Goal: Task Accomplishment & Management: Manage account settings

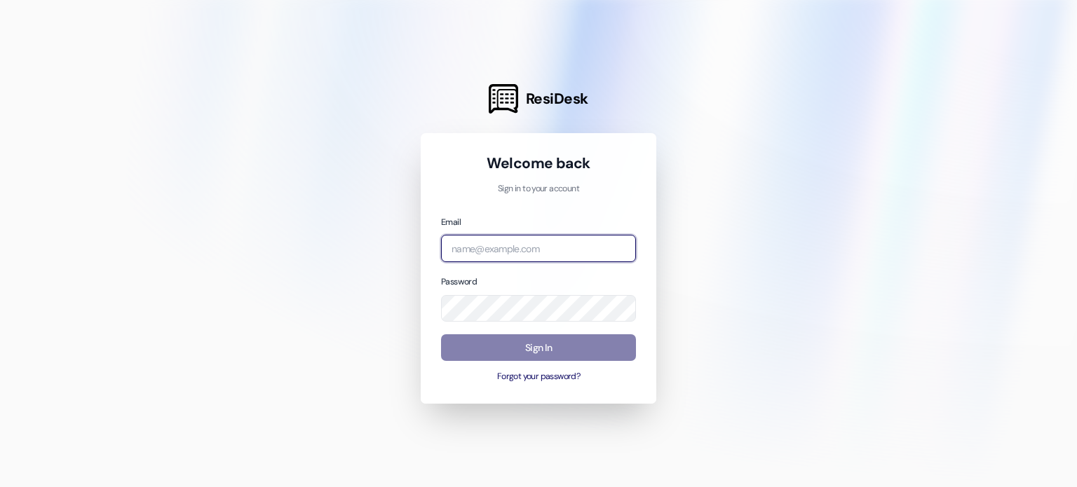
click at [533, 249] on input "email" at bounding box center [538, 248] width 195 height 27
type input "[EMAIL_ADDRESS][DOMAIN_NAME]"
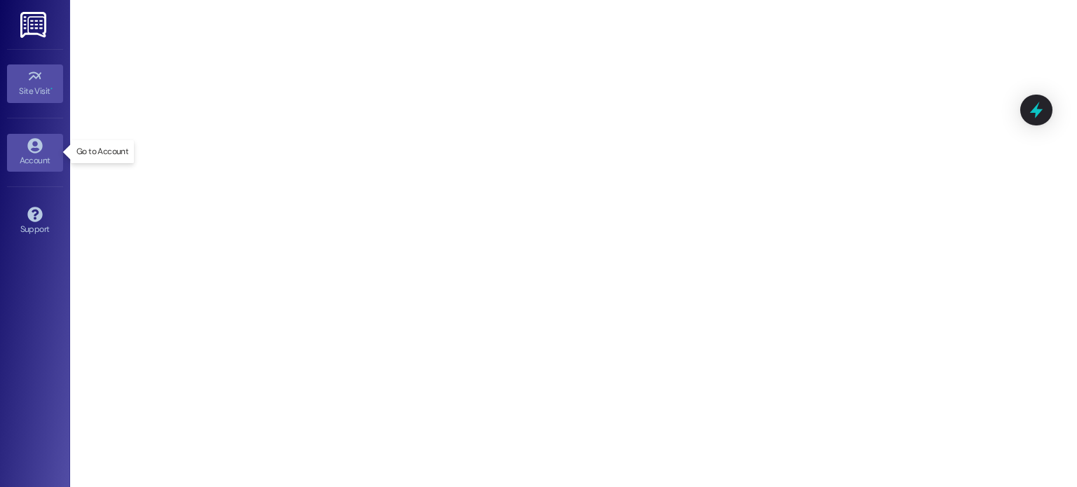
click at [28, 141] on icon at bounding box center [34, 145] width 15 height 15
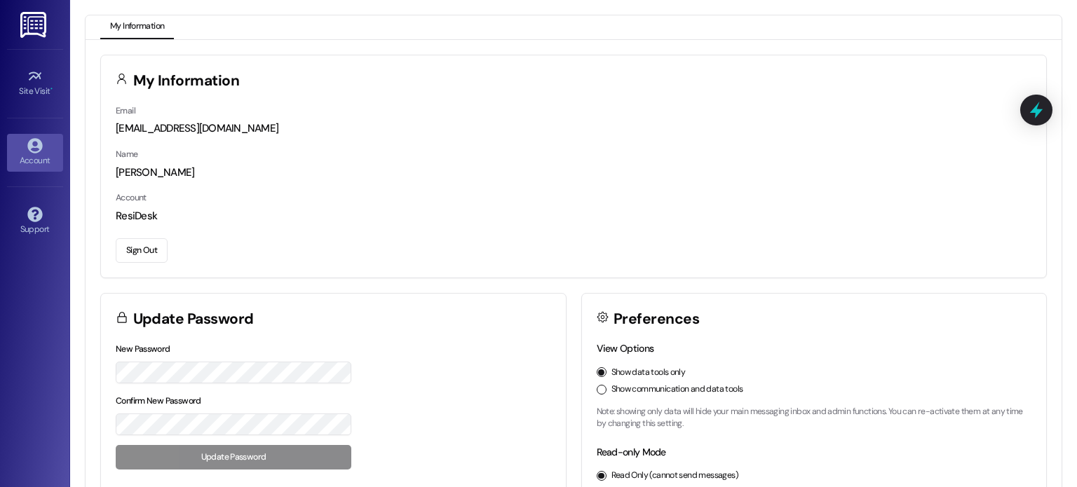
scroll to position [70, 0]
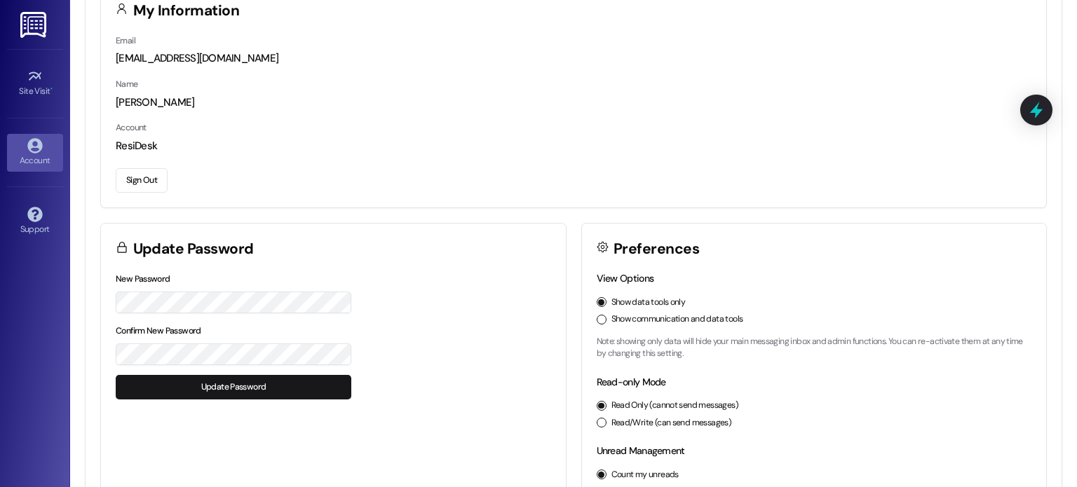
click at [153, 436] on div "Update Password New Password Confirm New Password Update Password" at bounding box center [333, 413] width 466 height 381
click at [187, 376] on button "Update Password" at bounding box center [234, 387] width 236 height 25
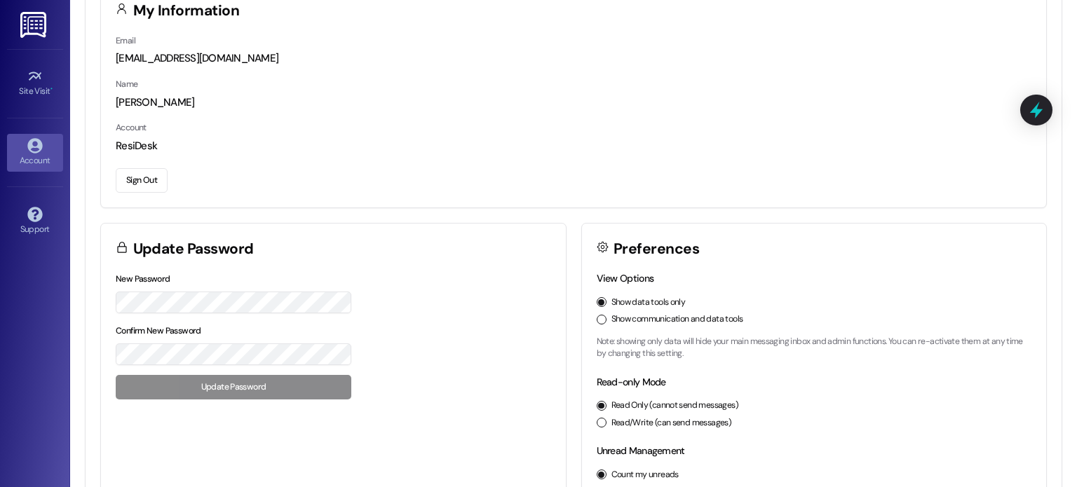
scroll to position [0, 0]
